Goal: Task Accomplishment & Management: Manage account settings

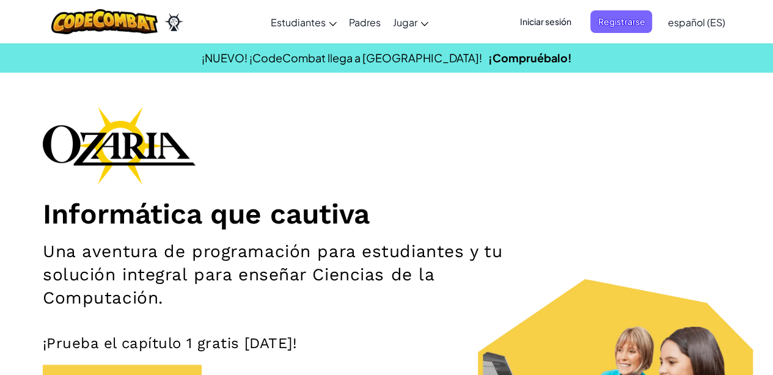
click at [484, 17] on span "Iniciar sesión" at bounding box center [545, 21] width 66 height 23
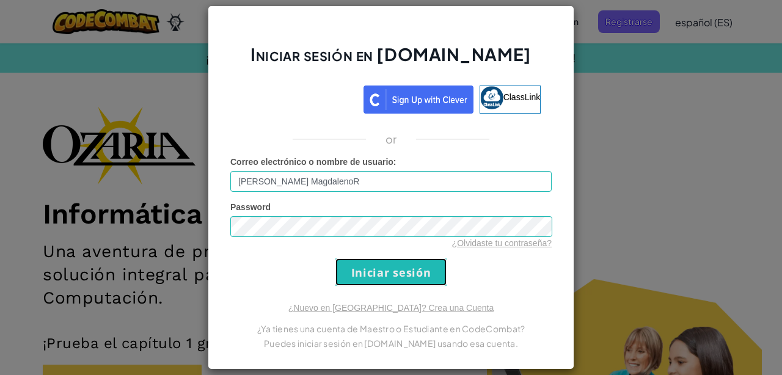
click at [388, 271] on input "Iniciar sesión" at bounding box center [391, 273] width 111 height 28
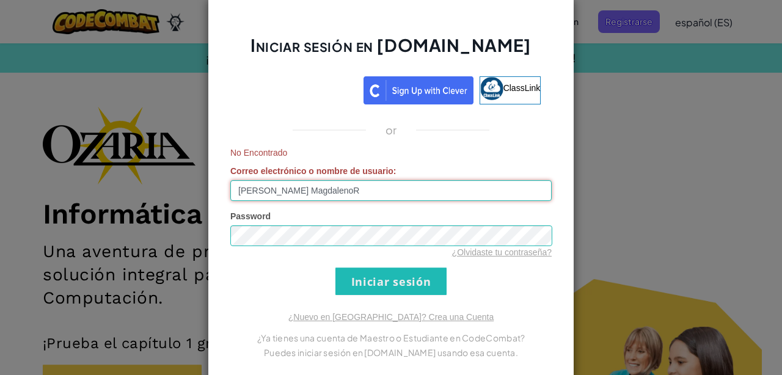
click at [397, 199] on input "[PERSON_NAME] MagdalenoR" at bounding box center [390, 190] width 321 height 21
type input "[PERSON_NAME]"
click at [336, 268] on input "Iniciar sesión" at bounding box center [391, 282] width 111 height 28
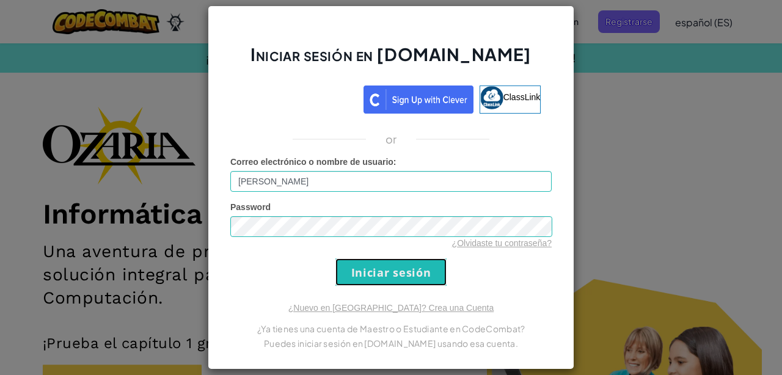
click at [411, 277] on input "Iniciar sesión" at bounding box center [391, 273] width 111 height 28
